Goal: Navigation & Orientation: Find specific page/section

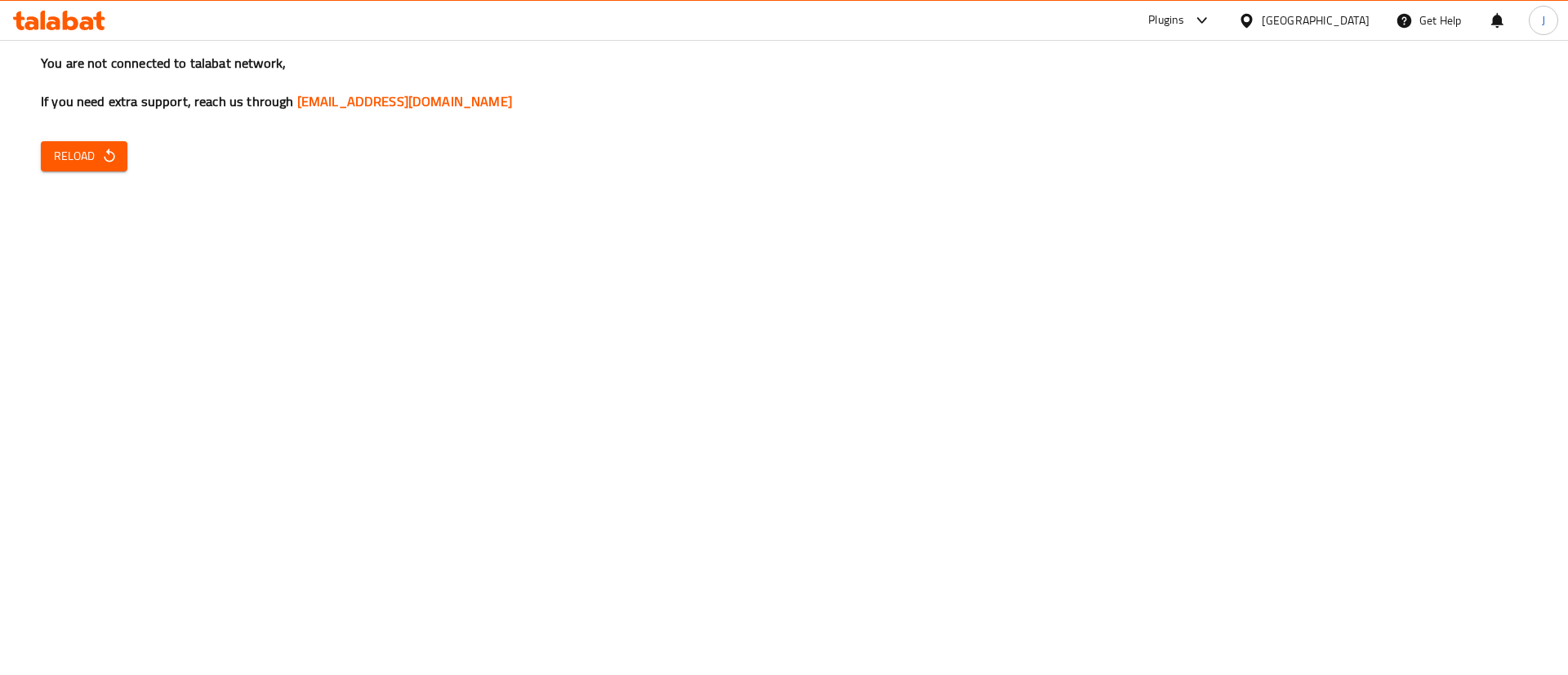
click at [1196, 22] on icon at bounding box center [1202, 20] width 20 height 20
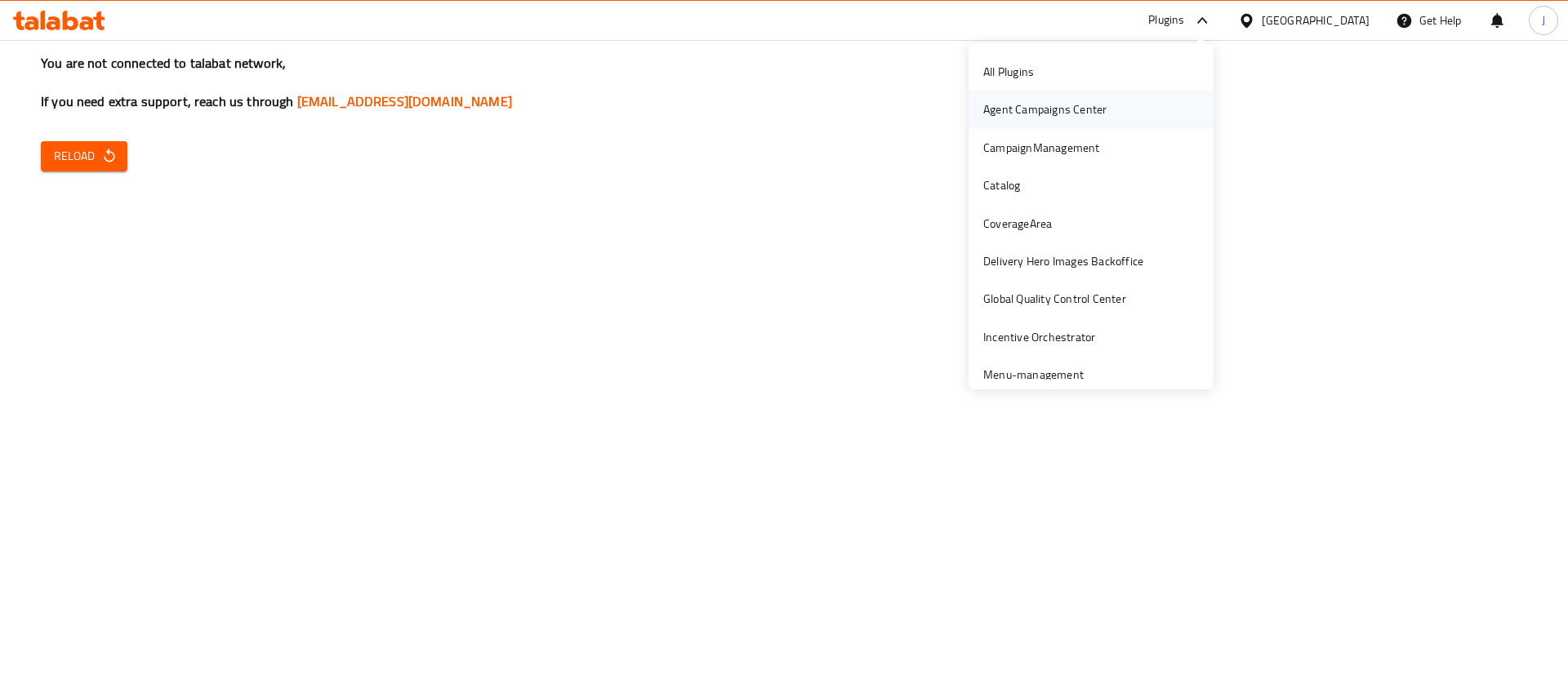
click at [1006, 106] on div "Agent Campaigns Center" at bounding box center [1045, 109] width 124 height 18
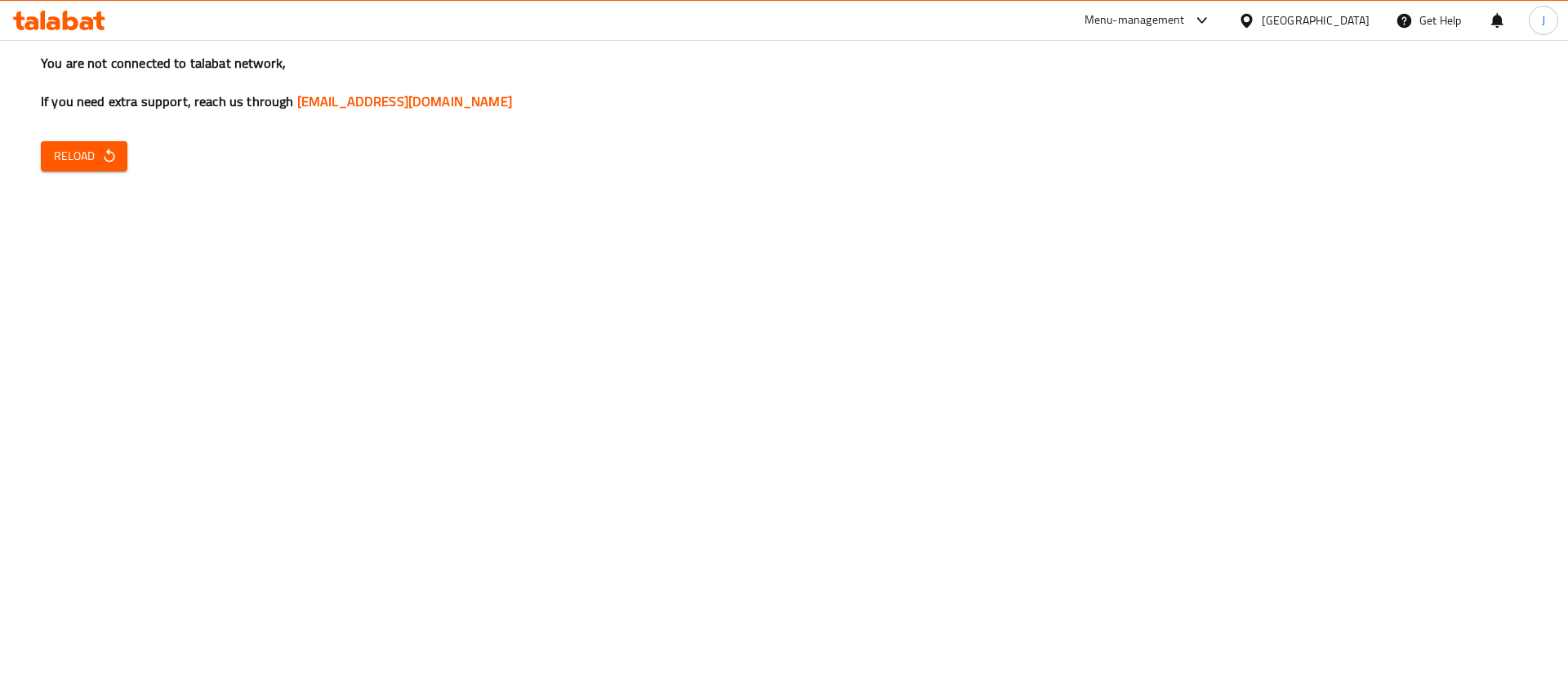
click at [1131, 23] on div "Menu-management" at bounding box center [1134, 20] width 100 height 20
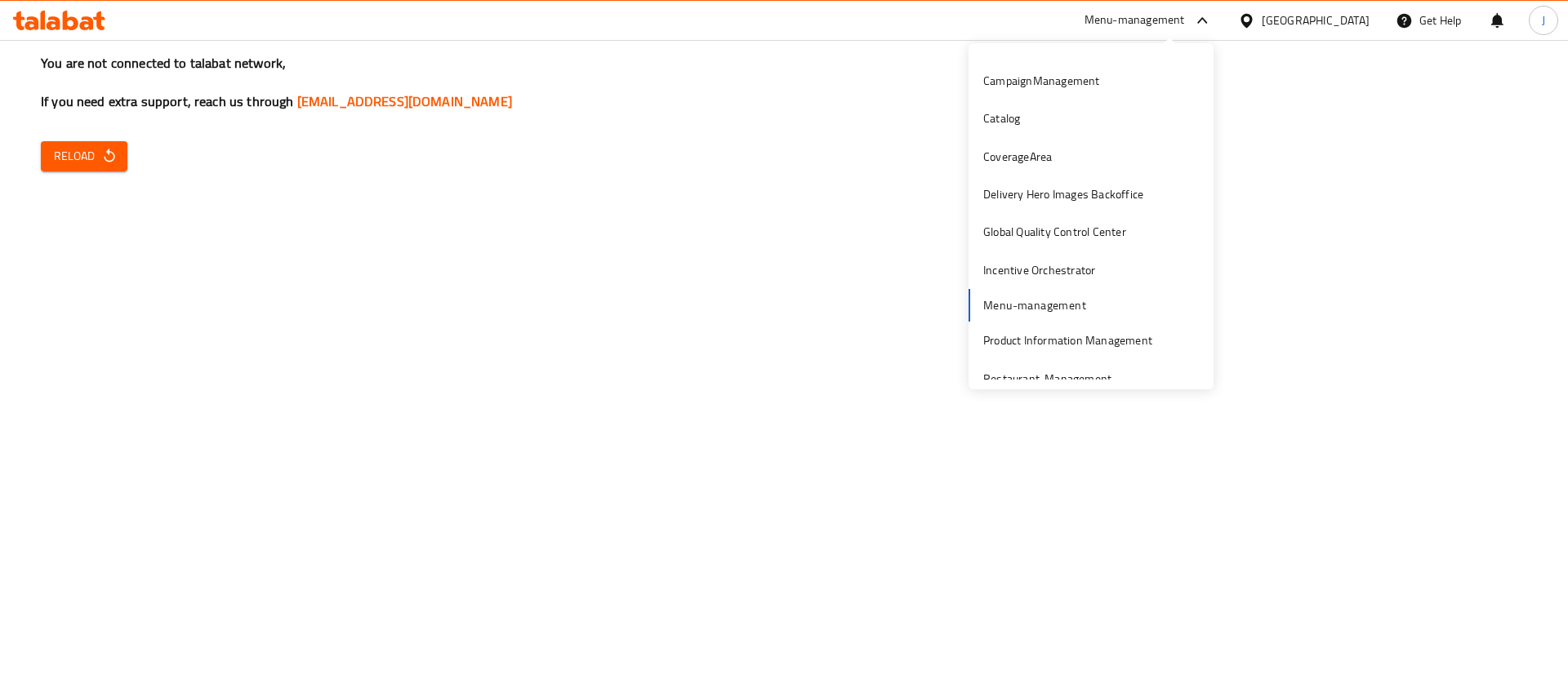
scroll to position [85, 0]
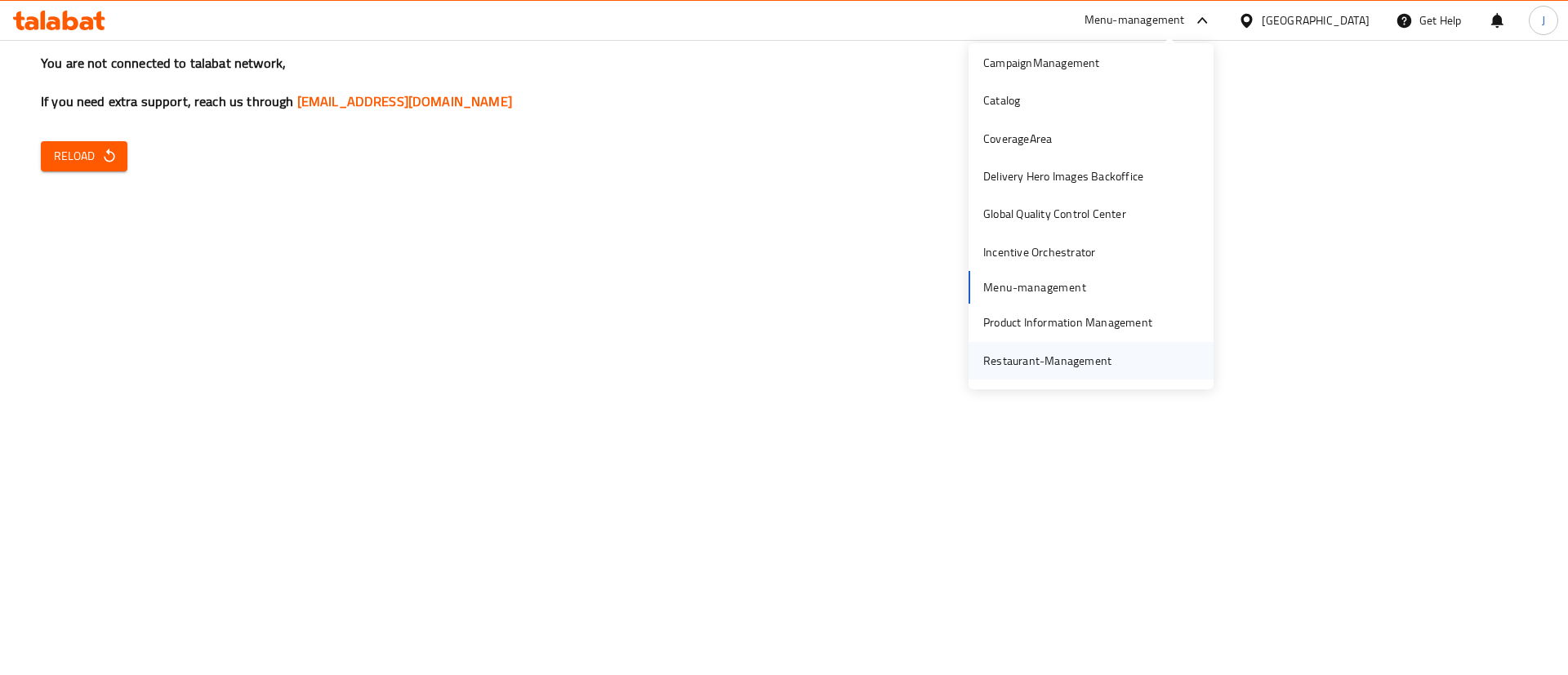
click at [1028, 361] on div "Restaurant-Management" at bounding box center [1047, 360] width 128 height 18
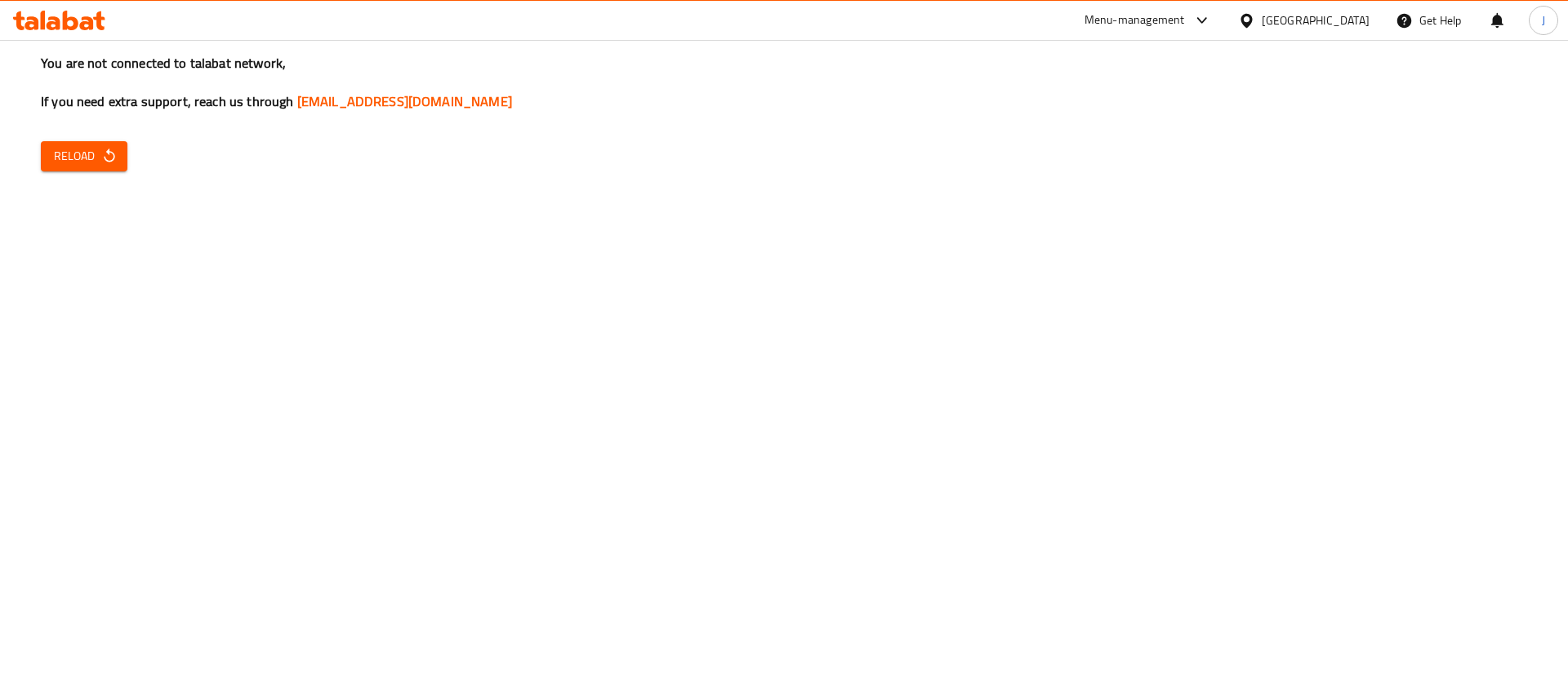
click at [1330, 22] on div "[GEOGRAPHIC_DATA]" at bounding box center [1304, 20] width 131 height 18
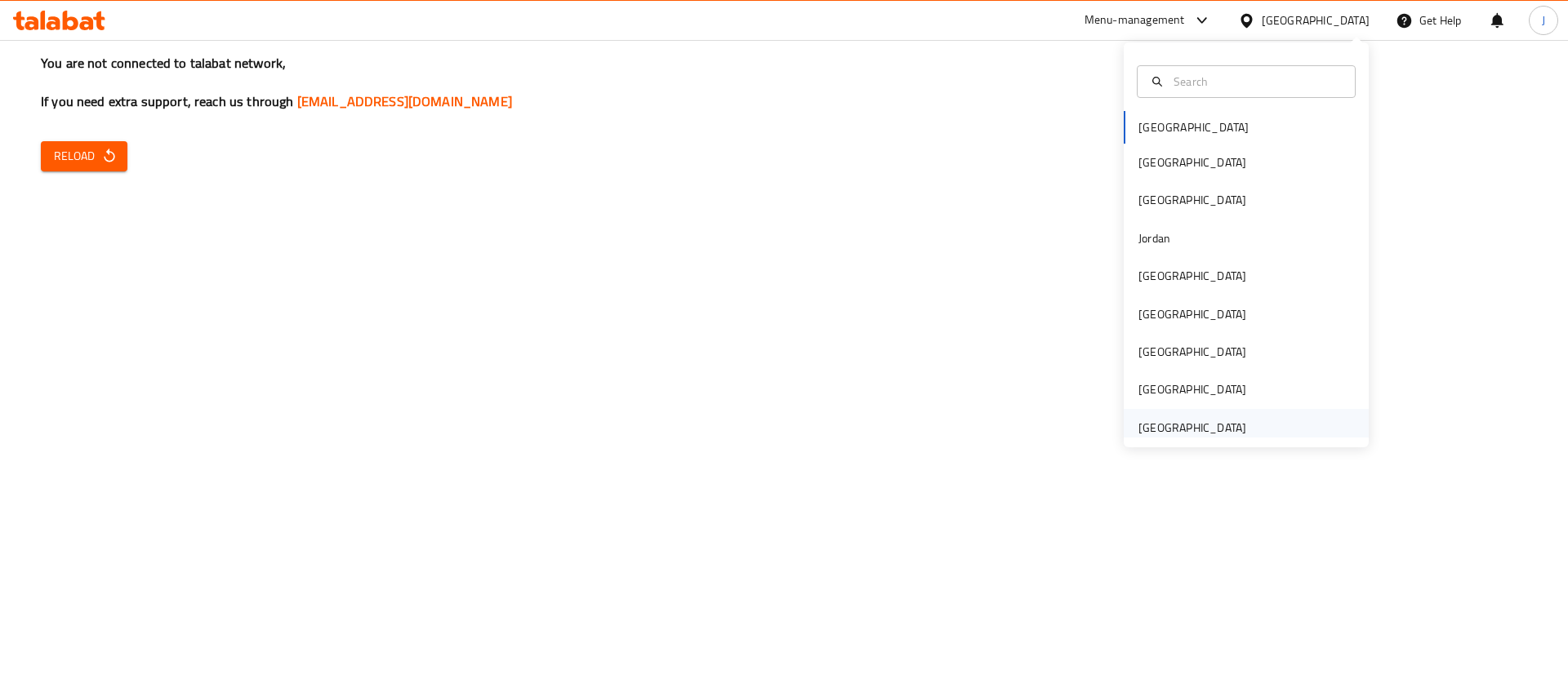
click at [1183, 424] on div "[GEOGRAPHIC_DATA]" at bounding box center [1191, 427] width 108 height 18
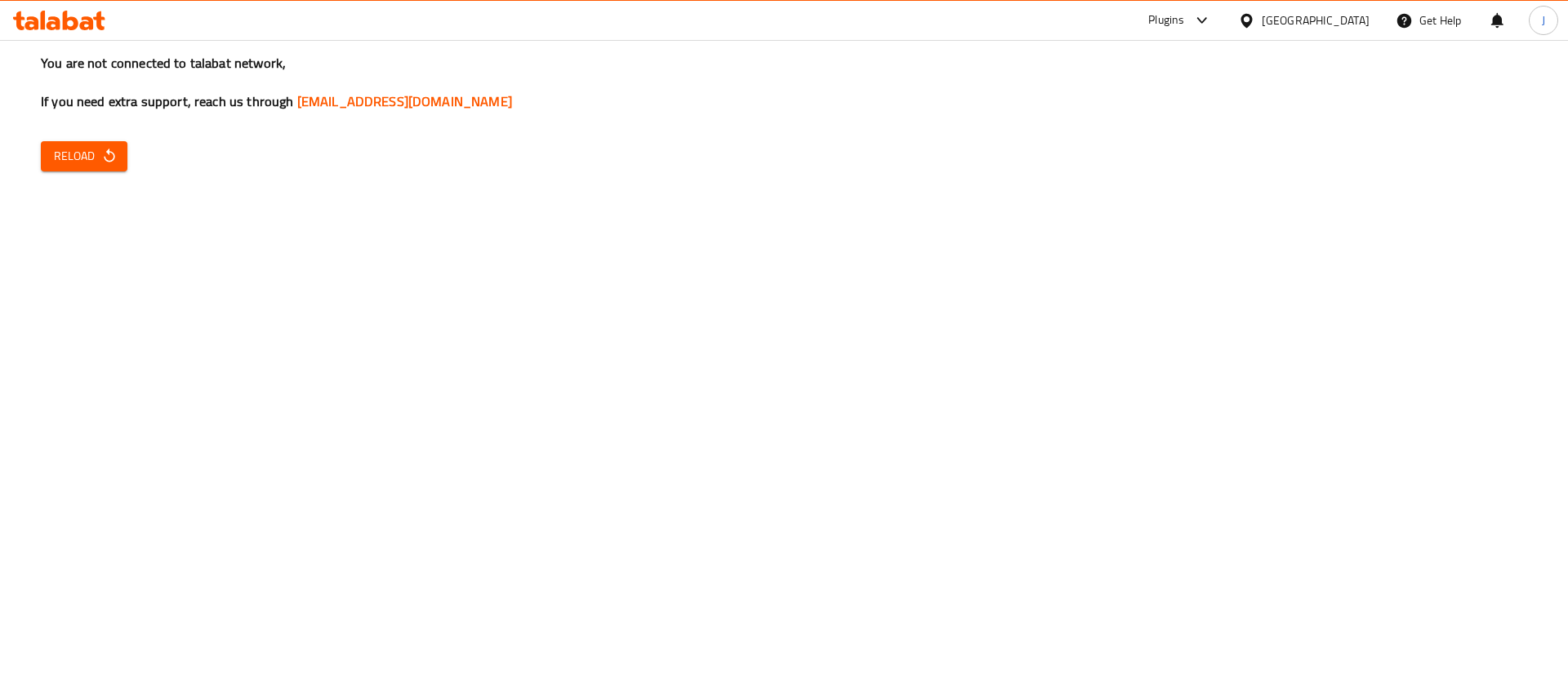
click at [1178, 22] on div "Plugins" at bounding box center [1166, 20] width 36 height 20
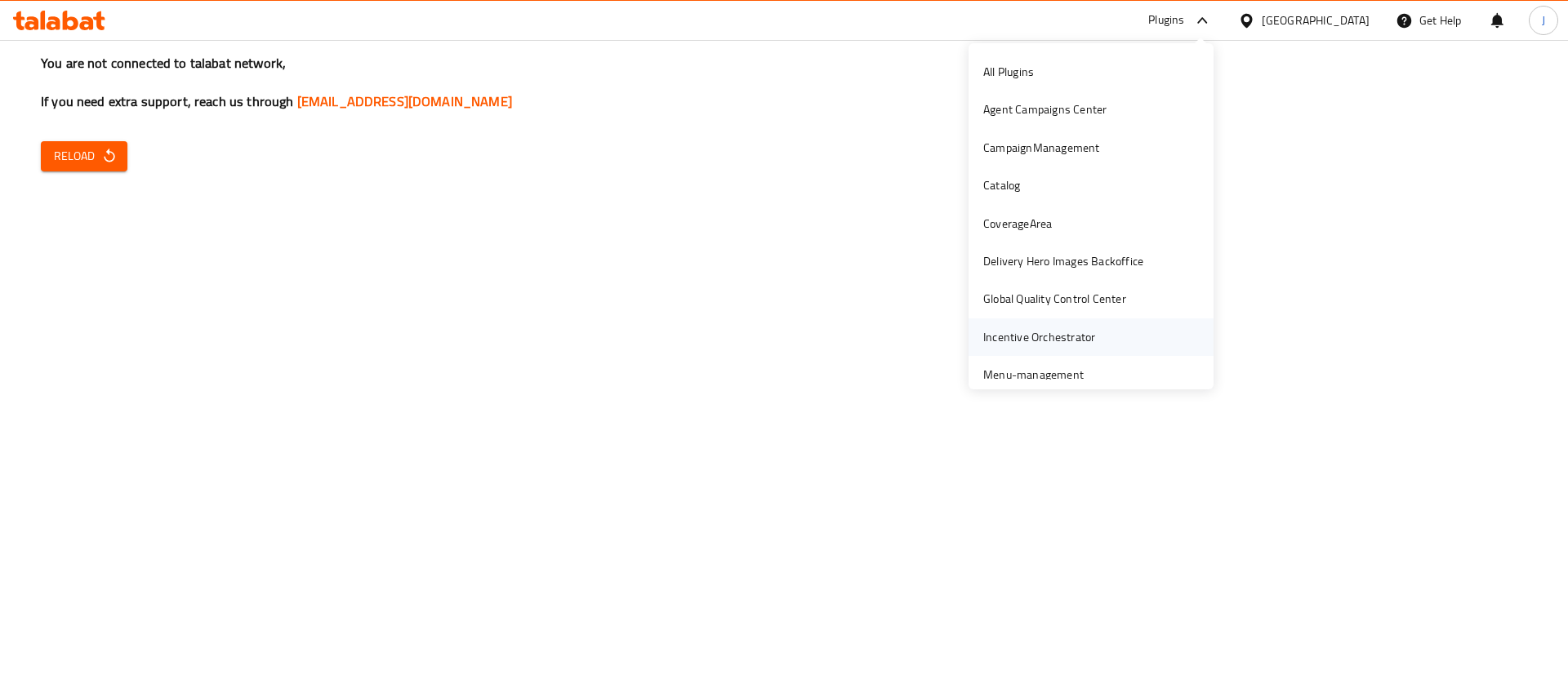
scroll to position [90, 0]
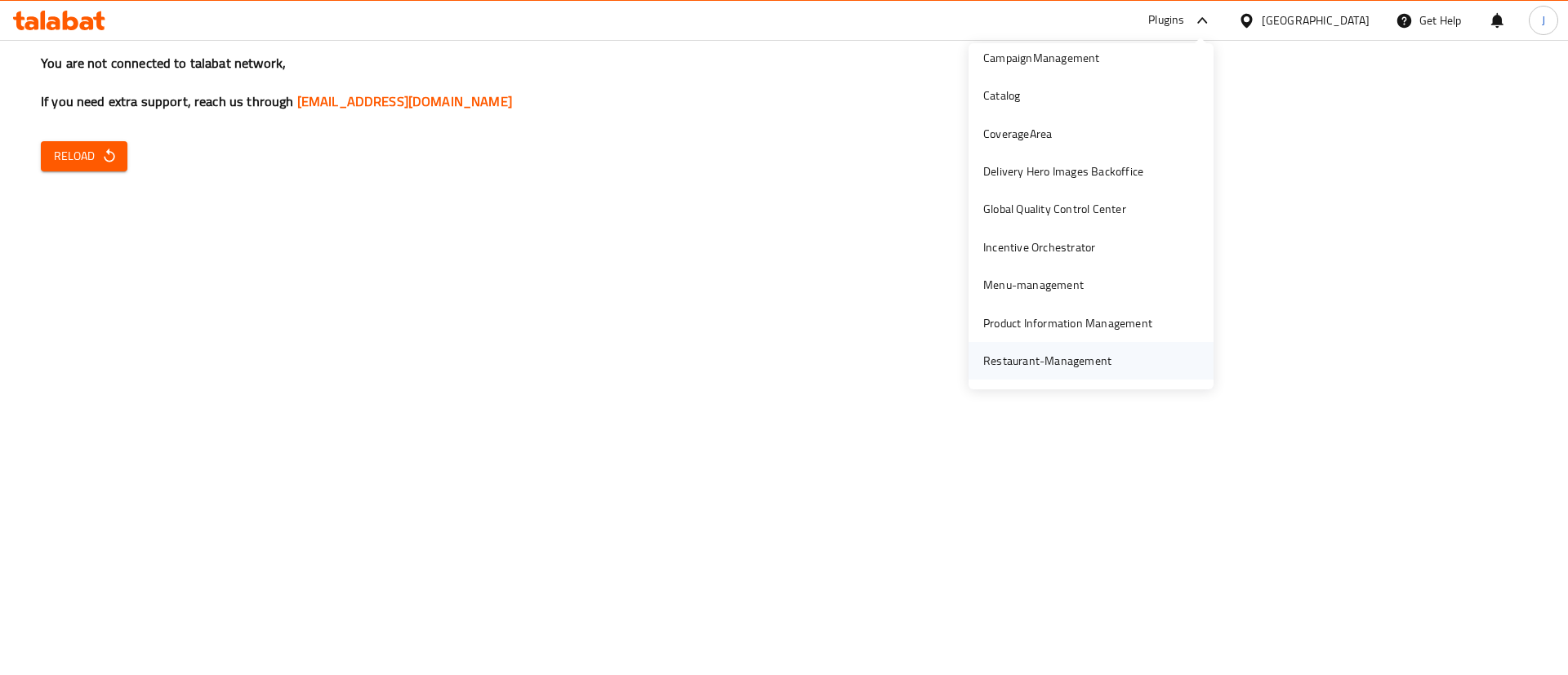
click at [1012, 366] on div "Restaurant-Management" at bounding box center [1047, 360] width 128 height 18
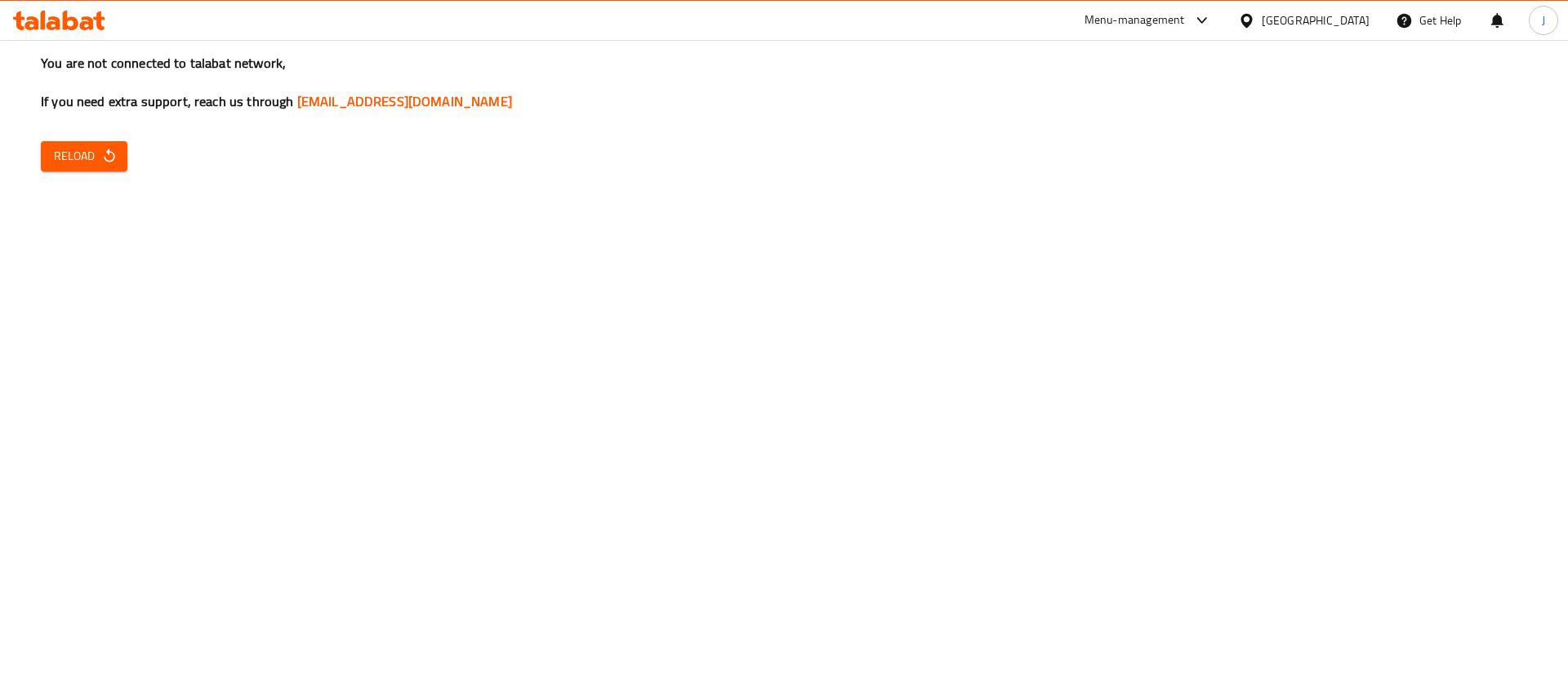
click at [1115, 23] on div "Menu-management" at bounding box center [1134, 20] width 100 height 20
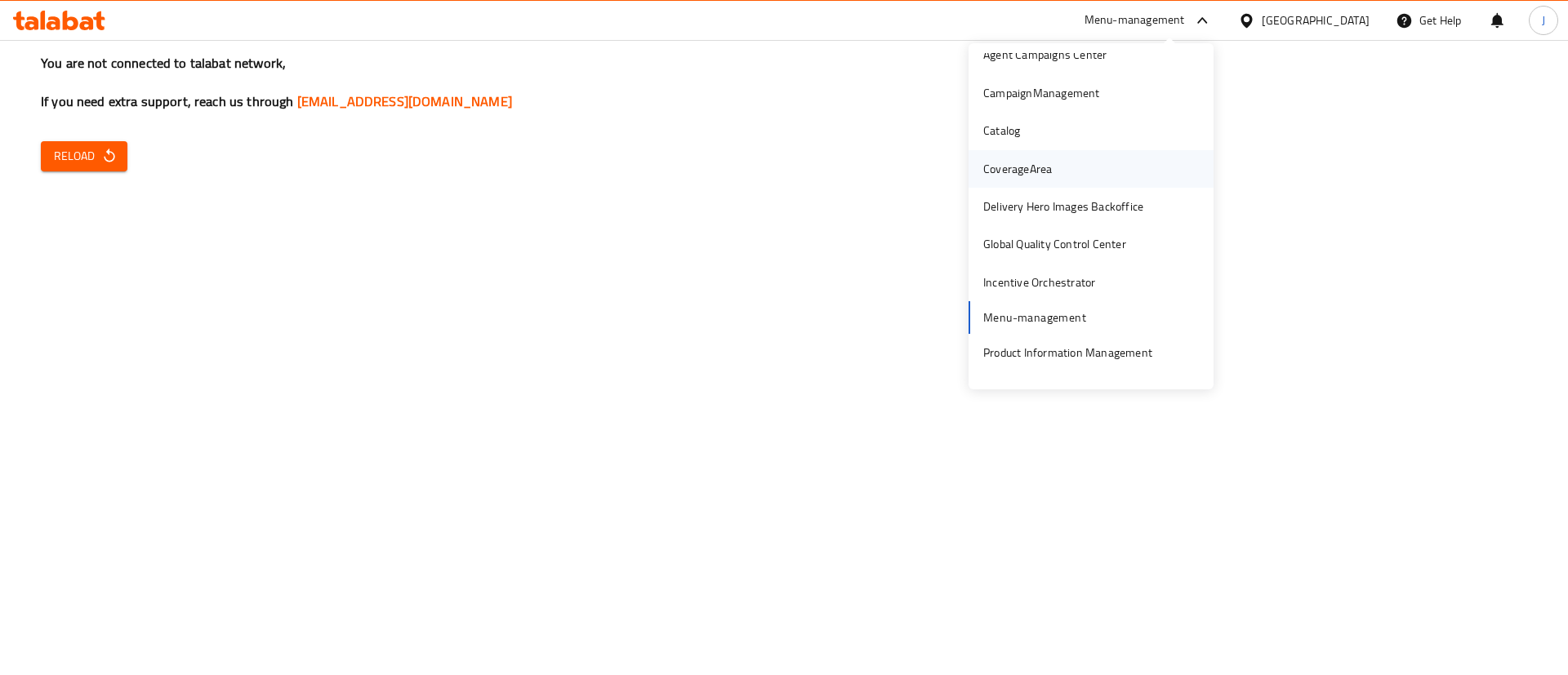
scroll to position [85, 0]
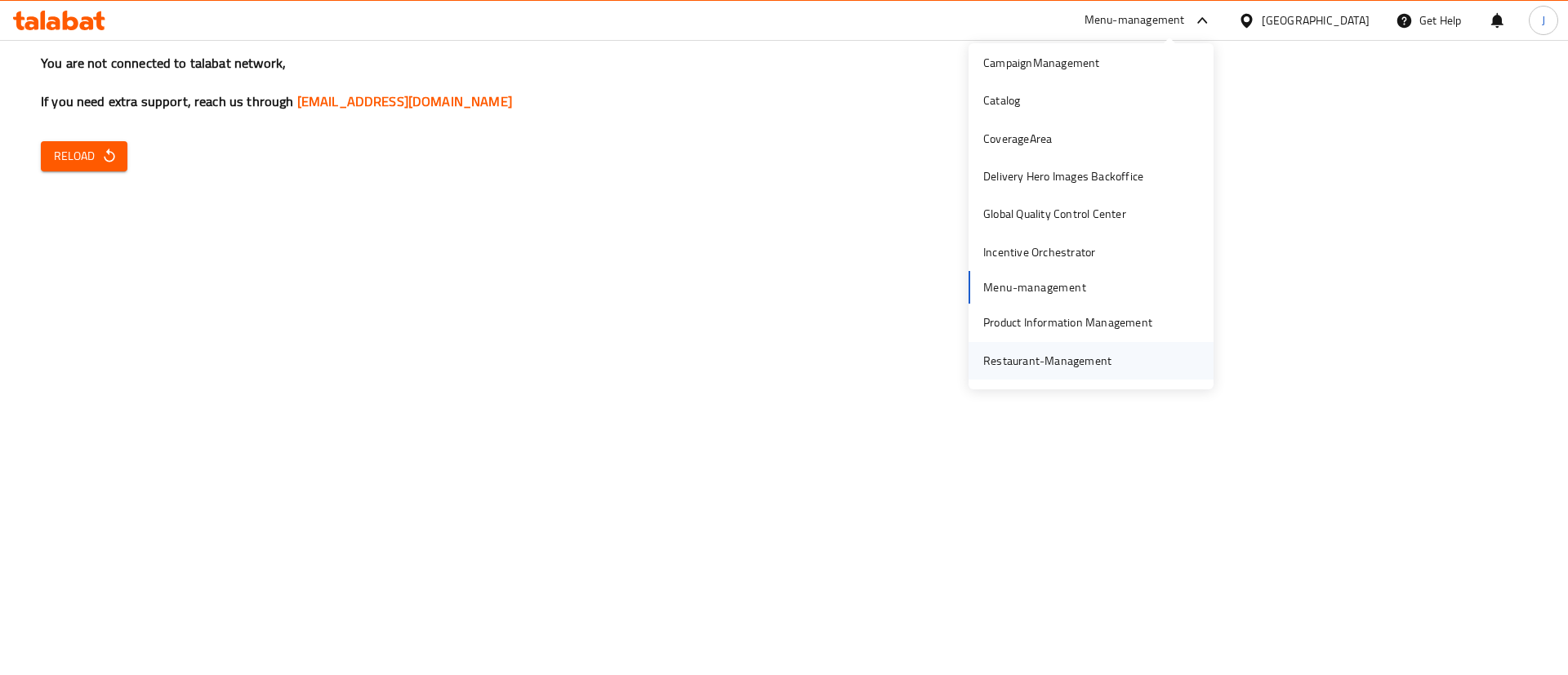
click at [1060, 355] on div "Restaurant-Management" at bounding box center [1047, 360] width 128 height 18
